Goal: Information Seeking & Learning: Learn about a topic

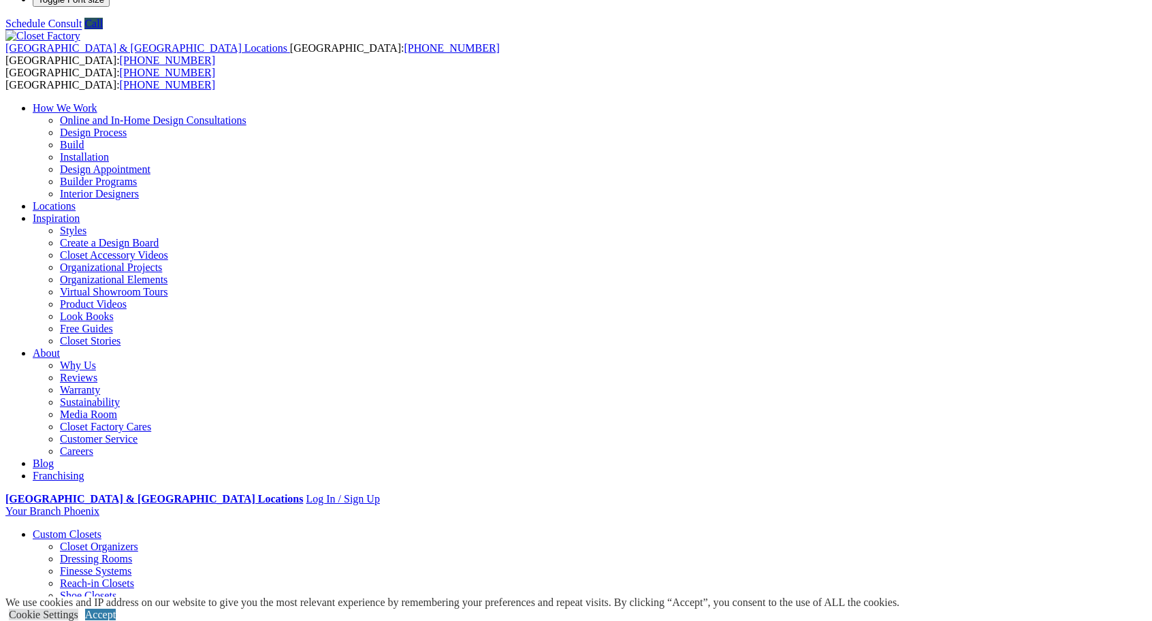
scroll to position [31, 0]
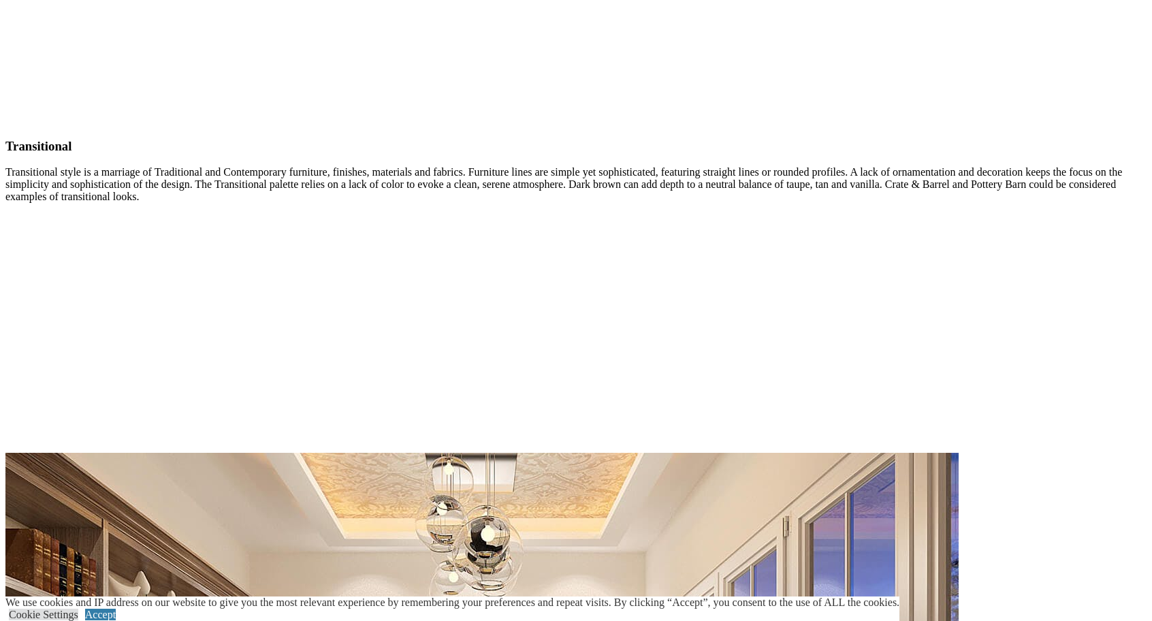
scroll to position [3675, 0]
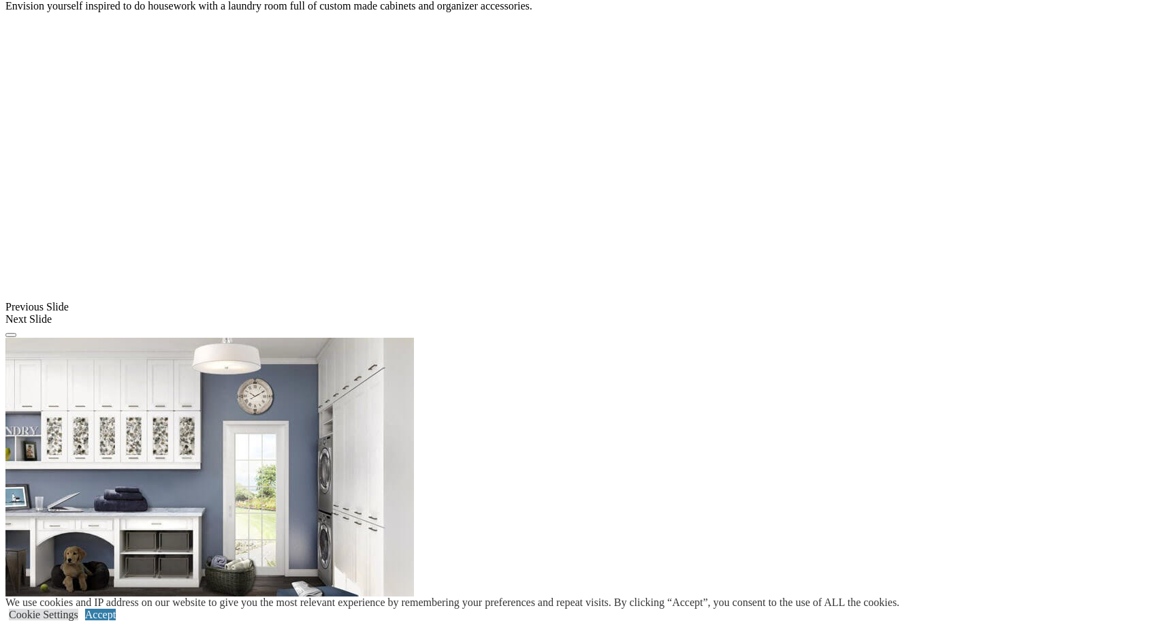
scroll to position [779, 0]
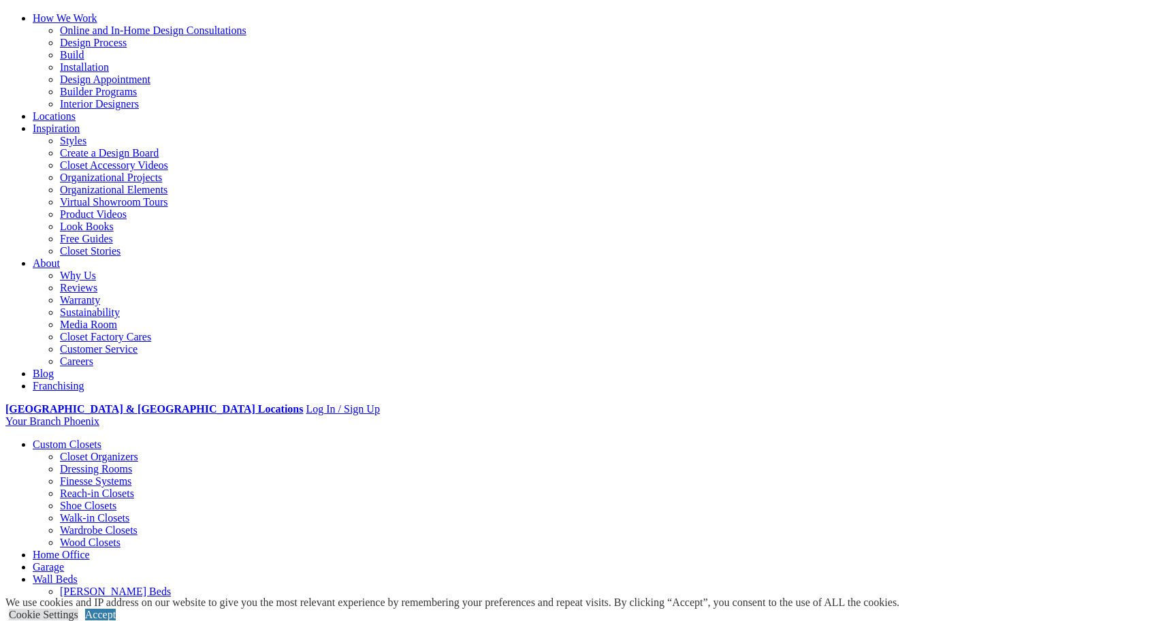
scroll to position [0, 0]
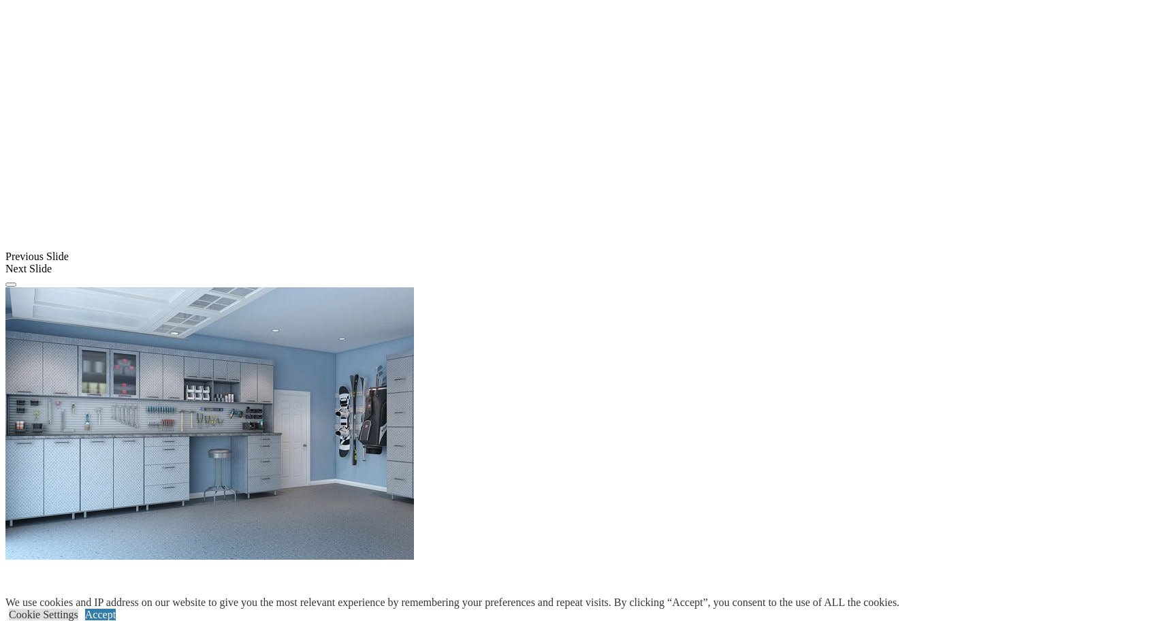
scroll to position [1071, 0]
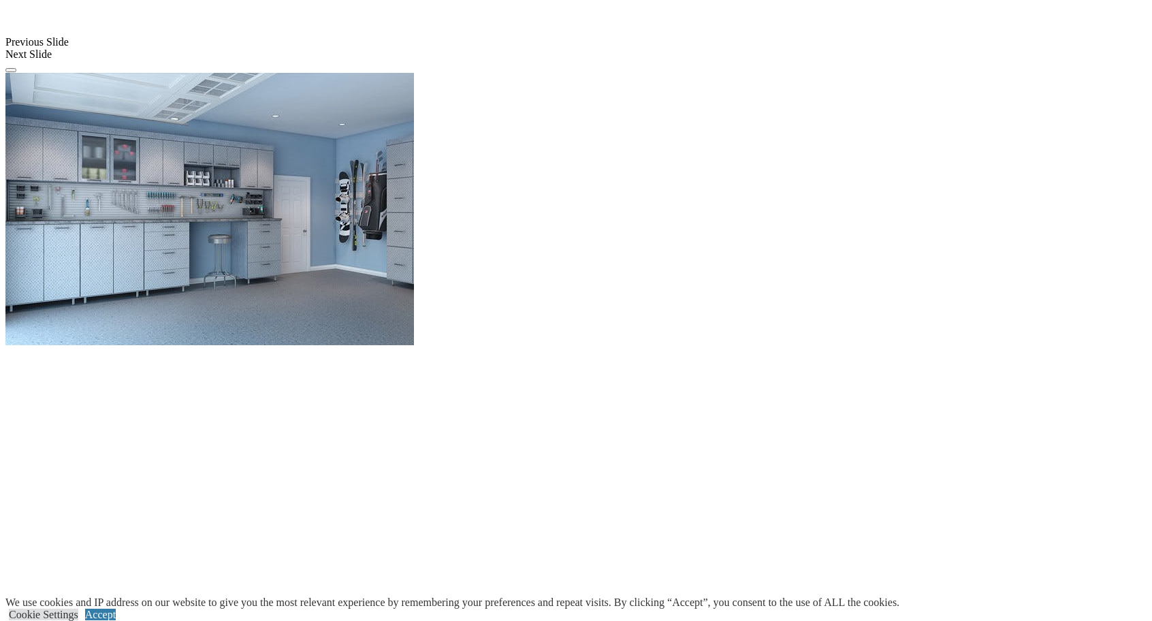
scroll to position [1253, 0]
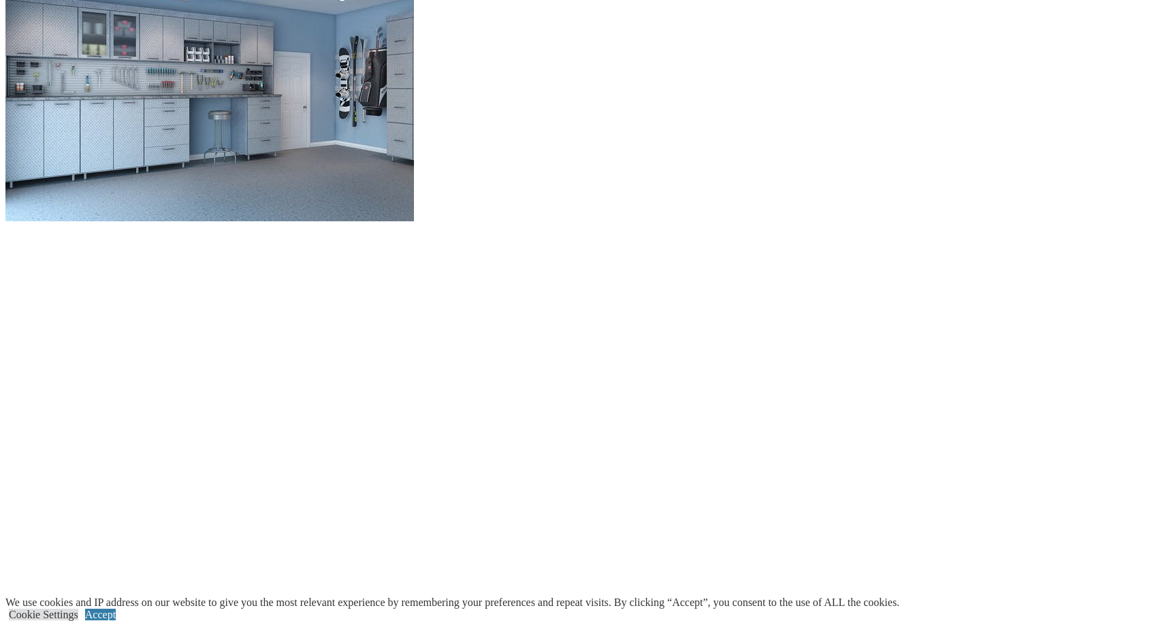
scroll to position [1377, 0]
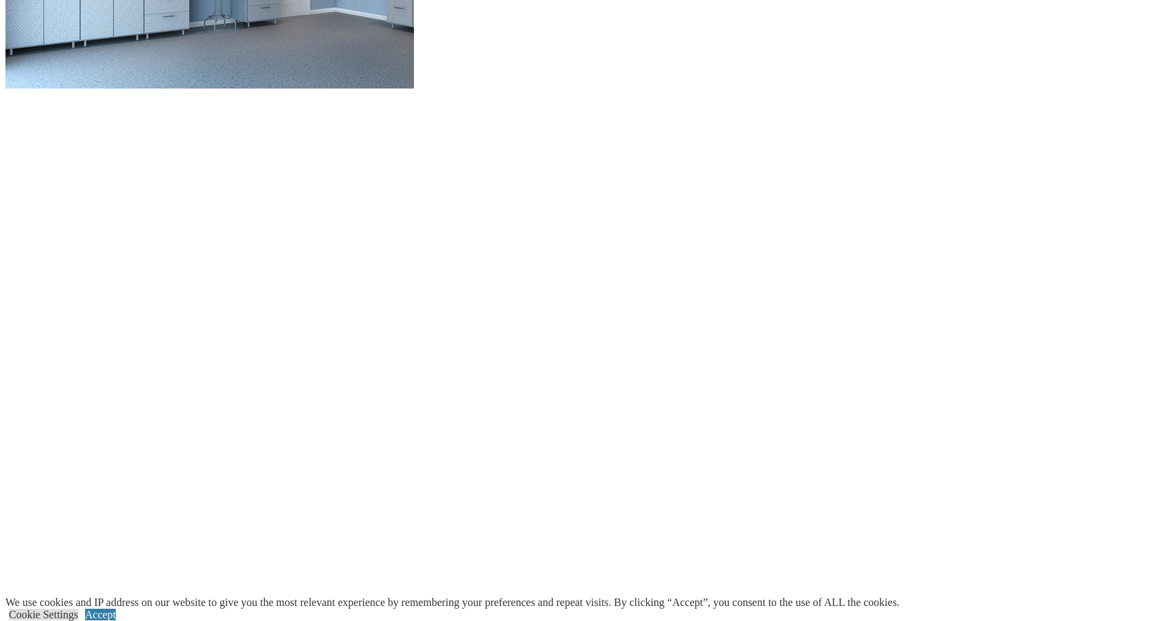
scroll to position [1510, 0]
